Goal: Task Accomplishment & Management: Complete application form

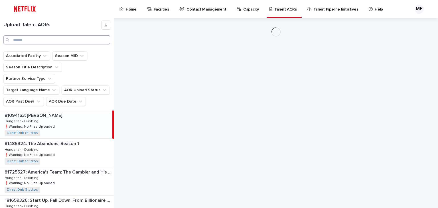
click at [51, 44] on input "Search" at bounding box center [56, 39] width 107 height 9
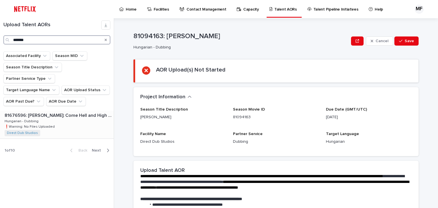
type input "*******"
click at [73, 122] on div "81676596: [PERSON_NAME]: Come Hell and High Water: Season 1 81676596: [PERSON_N…" at bounding box center [57, 125] width 114 height 28
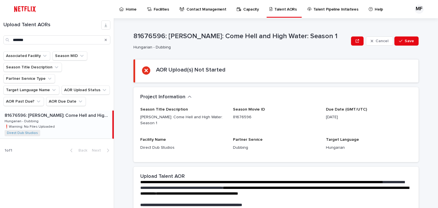
click at [221, 145] on p "Direct Dub Studios" at bounding box center [183, 148] width 86 height 6
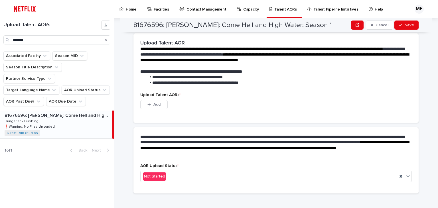
click at [153, 103] on div "Add" at bounding box center [153, 105] width 27 height 11
click at [148, 100] on button "Add" at bounding box center [153, 104] width 27 height 9
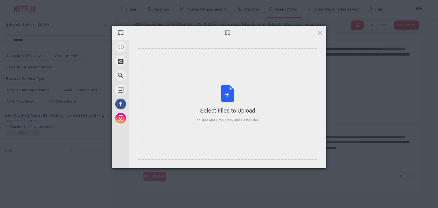
click at [202, 107] on div "Select Files to Upload" at bounding box center [227, 111] width 62 height 8
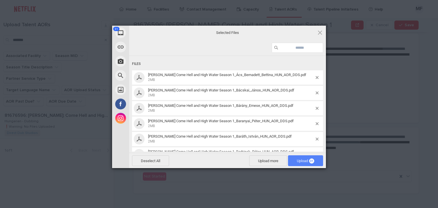
click at [312, 158] on span "31" at bounding box center [311, 160] width 5 height 5
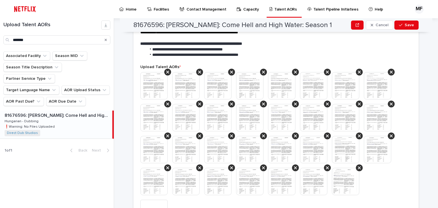
scroll to position [193, 0]
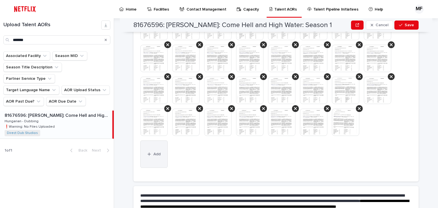
click at [147, 150] on button "Add" at bounding box center [153, 154] width 27 height 27
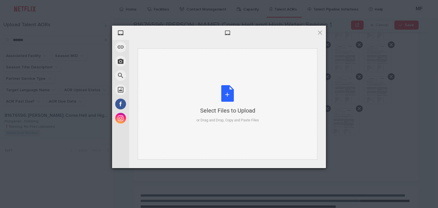
click at [188, 141] on div "Select Files to Upload or Drag and Drop, Copy and Paste Files" at bounding box center [228, 103] width 180 height 111
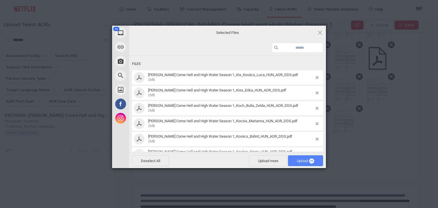
click at [311, 162] on span "46" at bounding box center [311, 160] width 5 height 5
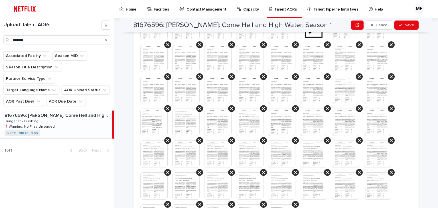
scroll to position [443, 0]
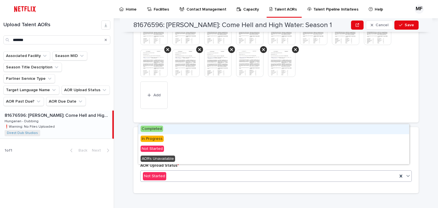
click at [312, 172] on div "Not Started" at bounding box center [269, 176] width 257 height 9
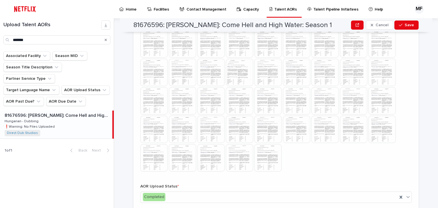
scroll to position [320, 0]
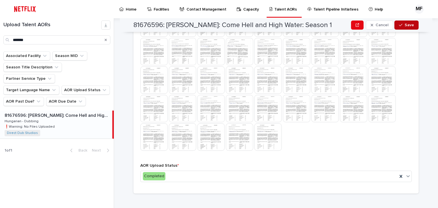
click at [410, 28] on button "Save" at bounding box center [406, 25] width 24 height 9
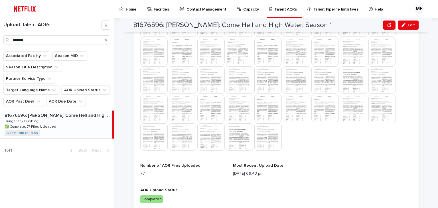
scroll to position [317, 0]
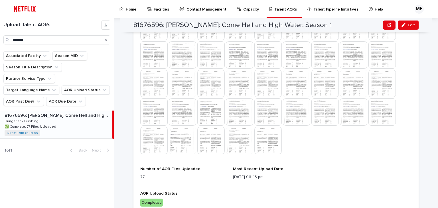
click at [106, 40] on icon "Search" at bounding box center [106, 39] width 2 height 3
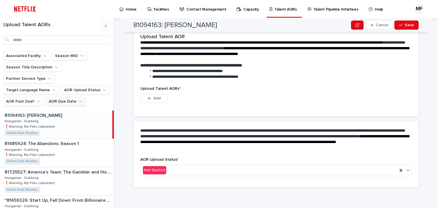
scroll to position [133, 0]
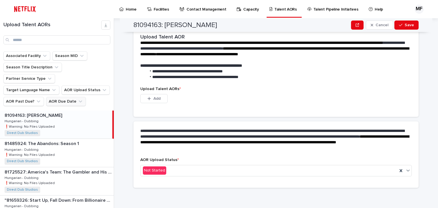
click at [74, 97] on button "AOR Due Date" at bounding box center [66, 101] width 40 height 9
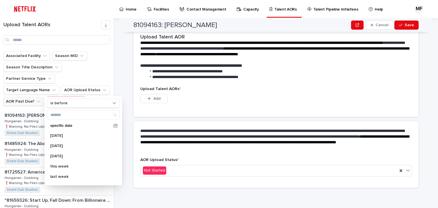
click at [36, 99] on icon "AOR Past Due?" at bounding box center [39, 102] width 6 height 6
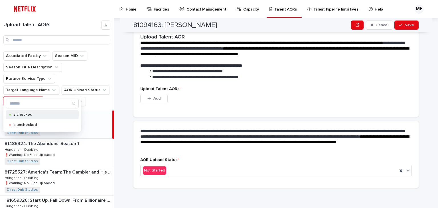
click at [31, 110] on div "is checked" at bounding box center [42, 114] width 73 height 9
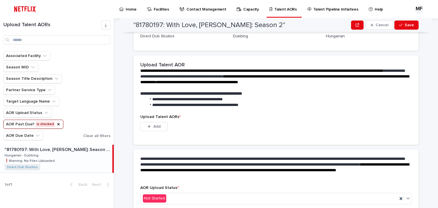
scroll to position [161, 0]
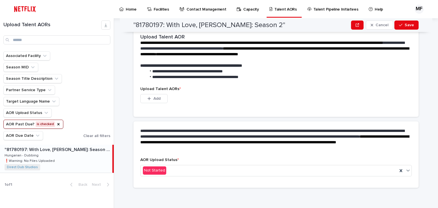
click at [78, 149] on p ""81780197: With Love, [PERSON_NAME]: Season 2"" at bounding box center [58, 149] width 107 height 7
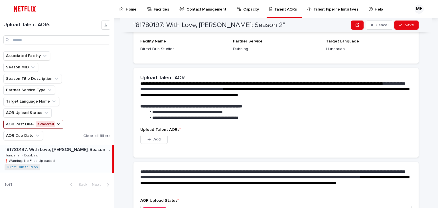
scroll to position [122, 0]
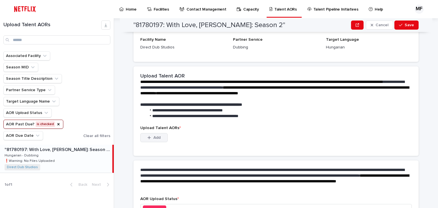
click at [155, 137] on span "Add" at bounding box center [156, 138] width 7 height 4
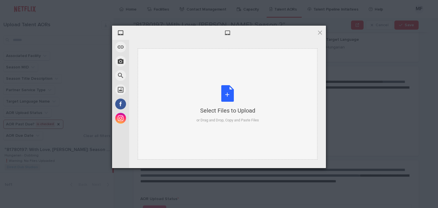
click at [186, 115] on div "Select Files to Upload or Drag and Drop, Copy and Paste Files" at bounding box center [228, 103] width 180 height 111
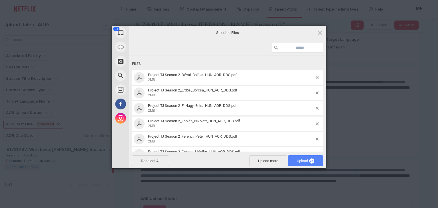
click at [300, 160] on span "Upload 24" at bounding box center [305, 161] width 17 height 4
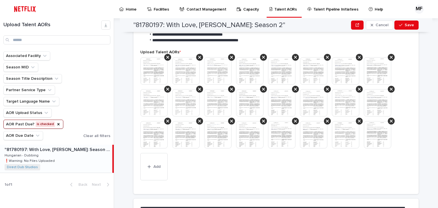
scroll to position [165, 0]
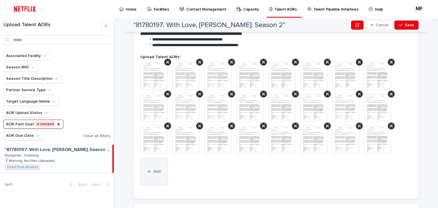
click at [149, 163] on button "Add" at bounding box center [153, 171] width 27 height 27
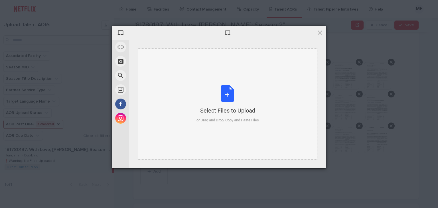
click at [183, 122] on div "Select Files to Upload or Drag and Drop, Copy and Paste Files" at bounding box center [228, 103] width 180 height 111
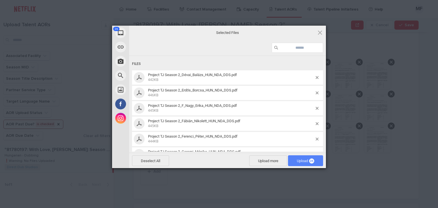
click at [311, 159] on span "26" at bounding box center [311, 160] width 5 height 5
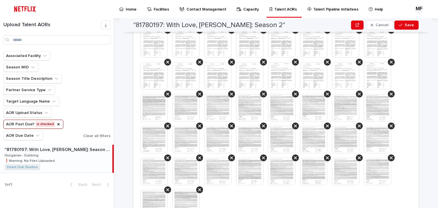
scroll to position [375, 0]
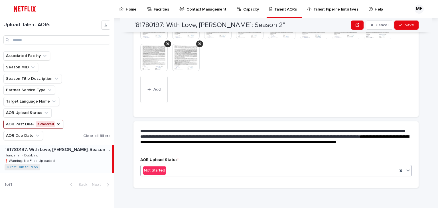
click at [308, 171] on div "Not Started" at bounding box center [269, 170] width 257 height 9
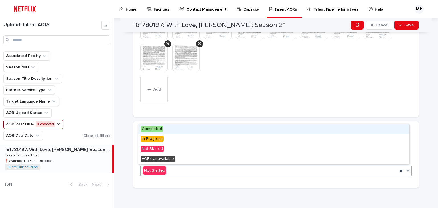
click at [245, 128] on div "Completed" at bounding box center [273, 129] width 271 height 10
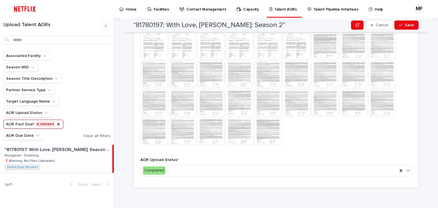
scroll to position [97, 0]
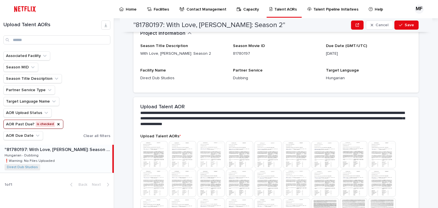
click at [409, 30] on div ""81780197: With Love, [PERSON_NAME]: Season 2" Cancel Save" at bounding box center [275, 25] width 285 height 14
click at [407, 28] on button "Save" at bounding box center [406, 25] width 24 height 9
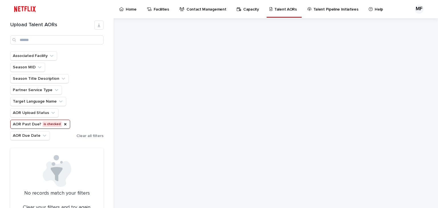
scroll to position [0, 0]
click at [64, 123] on icon "AOR Past Due?" at bounding box center [65, 124] width 5 height 5
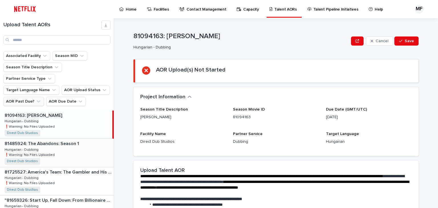
click at [42, 140] on p "81485924: The Abandons: Season 1" at bounding box center [43, 143] width 76 height 7
click at [67, 97] on button "AOR Due Date" at bounding box center [66, 101] width 40 height 9
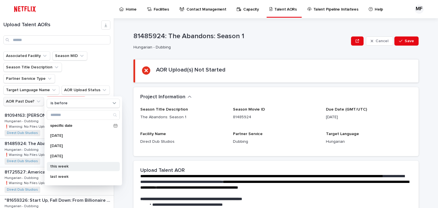
click at [68, 164] on p "this week" at bounding box center [80, 166] width 60 height 4
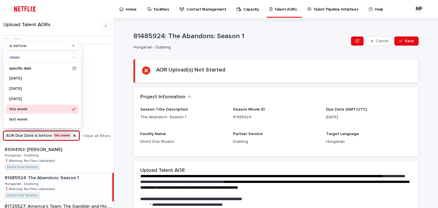
click at [125, 106] on div "**********" at bounding box center [279, 113] width 317 height 190
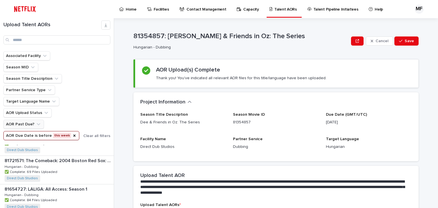
scroll to position [803, 0]
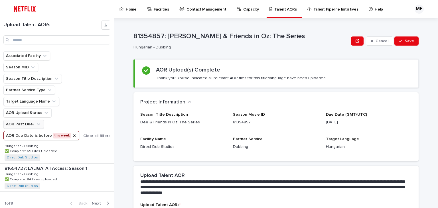
click at [94, 202] on span "Next" at bounding box center [98, 204] width 13 height 4
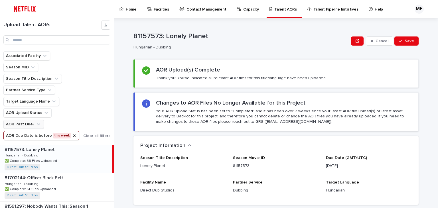
click at [29, 120] on button "AOR Past Due?" at bounding box center [23, 124] width 40 height 9
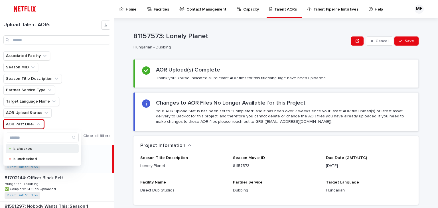
click at [25, 148] on p "is checked" at bounding box center [41, 149] width 57 height 4
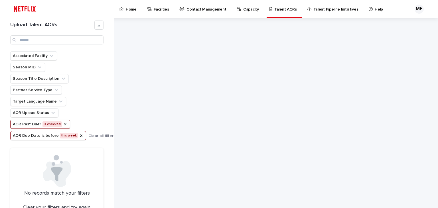
click at [63, 122] on icon "AOR Past Due?" at bounding box center [65, 124] width 5 height 5
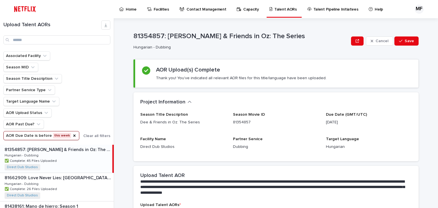
click at [43, 131] on button "AOR Due Date is before this week" at bounding box center [41, 135] width 76 height 9
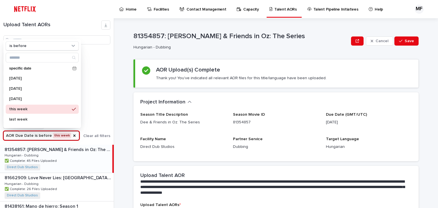
click at [99, 116] on div "Associated Facility Season MID Season Title Description Partner Service Type Ta…" at bounding box center [56, 95] width 107 height 89
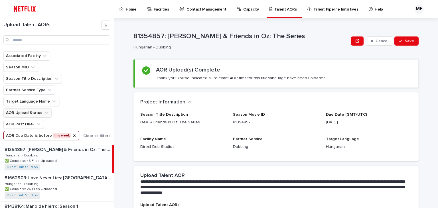
click at [36, 115] on button "AOR Upload Status" at bounding box center [27, 112] width 48 height 9
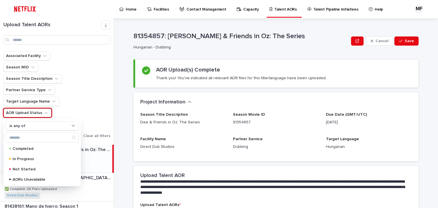
click at [69, 107] on ul "Associated Facility Season MID Season Title Description Partner Service Type Ta…" at bounding box center [42, 95] width 80 height 91
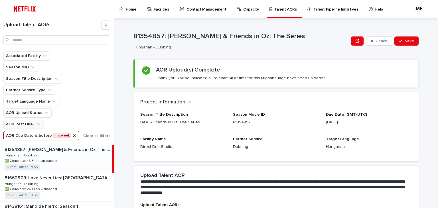
click at [35, 120] on button "AOR Past Due?" at bounding box center [23, 124] width 40 height 9
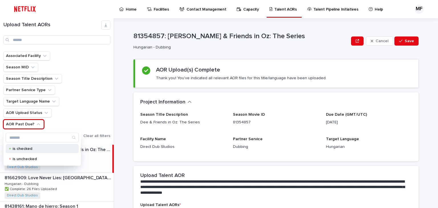
click at [25, 153] on div "is checked is unchecked" at bounding box center [42, 153] width 73 height 19
click at [20, 157] on p "is unchecked" at bounding box center [41, 159] width 57 height 4
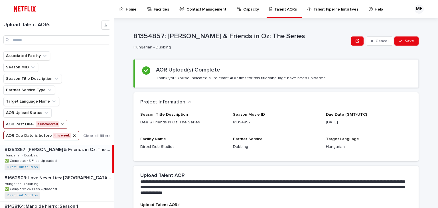
click at [86, 105] on div "Associated Facility Season MID Season Title Description Partner Service Type Ta…" at bounding box center [56, 95] width 107 height 89
click at [62, 124] on icon "AOR Past Due?" at bounding box center [62, 124] width 5 height 5
click at [73, 135] on icon "AOR Due Date" at bounding box center [74, 136] width 2 height 2
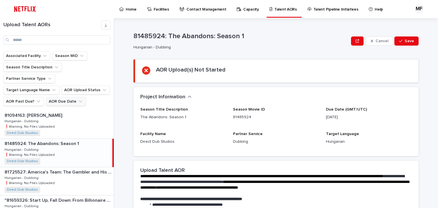
click at [68, 97] on button "AOR Due Date" at bounding box center [66, 101] width 40 height 9
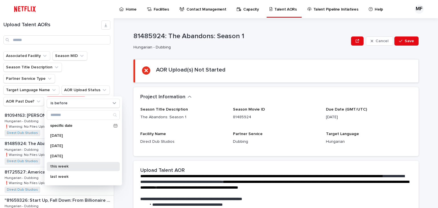
click at [62, 163] on div "this week" at bounding box center [83, 166] width 73 height 9
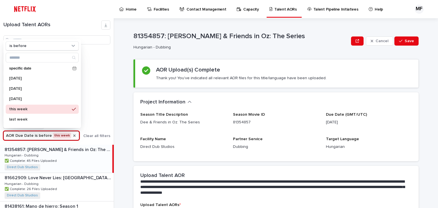
click at [100, 103] on div "Associated Facility Season MID Season Title Description Partner Service Type Ta…" at bounding box center [56, 95] width 107 height 89
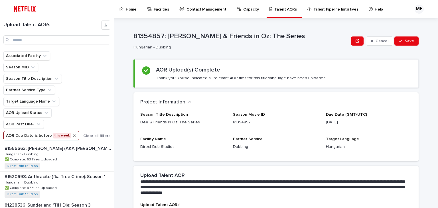
scroll to position [223, 0]
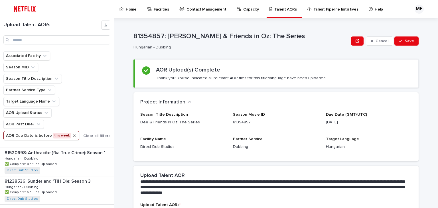
click at [56, 31] on div "Upload Talent AORs" at bounding box center [57, 33] width 114 height 24
click at [49, 41] on input "Search" at bounding box center [56, 39] width 107 height 9
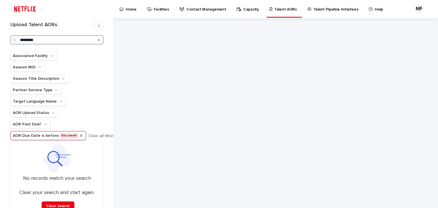
scroll to position [23, 0]
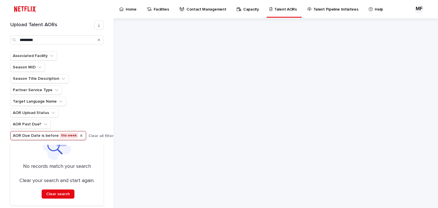
click at [79, 135] on icon "AOR Due Date" at bounding box center [81, 135] width 5 height 5
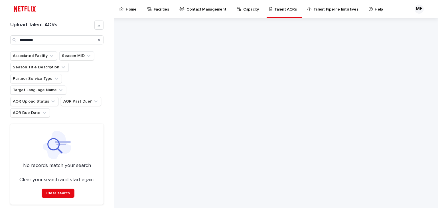
scroll to position [7, 0]
click at [54, 42] on input "*********" at bounding box center [56, 39] width 93 height 9
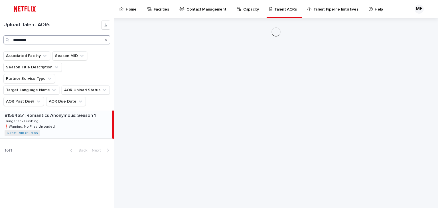
scroll to position [0, 0]
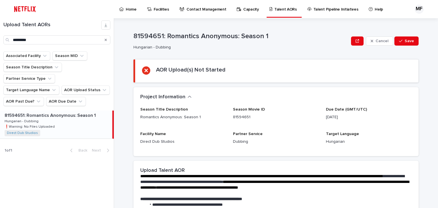
click at [75, 118] on div "81594651: Romantics Anonymous: Season 1 81594651: Romantics Anonymous: Season 1…" at bounding box center [56, 125] width 112 height 28
click at [307, 174] on p "**********" at bounding box center [274, 182] width 269 height 17
click at [72, 38] on input "*********" at bounding box center [56, 39] width 107 height 9
click at [88, 112] on p "81725527: America's Team: The Gambler and His Cowboys: Season 1" at bounding box center [58, 115] width 107 height 7
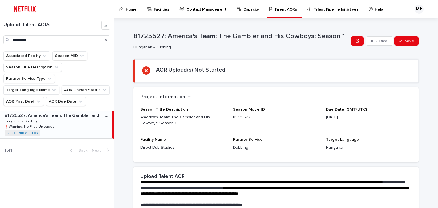
click at [410, 150] on div "Season Title Description America's Team: The Gambler and His Cowboys: Season 1 …" at bounding box center [275, 134] width 285 height 55
click at [73, 46] on div "Upload Talent AORs *********" at bounding box center [57, 34] width 114 height 33
click at [59, 41] on input "*********" at bounding box center [56, 39] width 107 height 9
type input "*********"
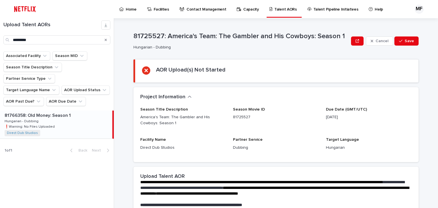
click at [66, 112] on div "81766358: Old Money: Season 1 81766358: Old Money: Season 1 Hungarian - Dubbing…" at bounding box center [56, 125] width 112 height 28
